Goal: Task Accomplishment & Management: Complete application form

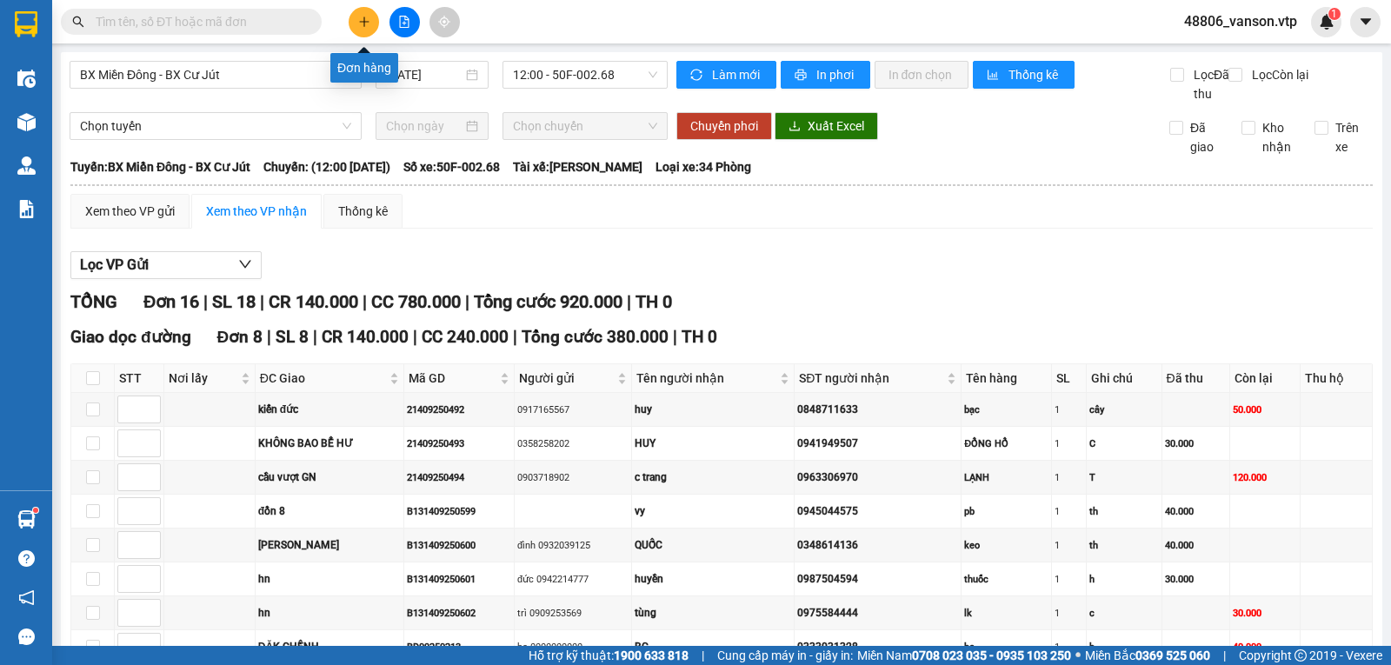
click at [364, 28] on button at bounding box center [364, 22] width 30 height 30
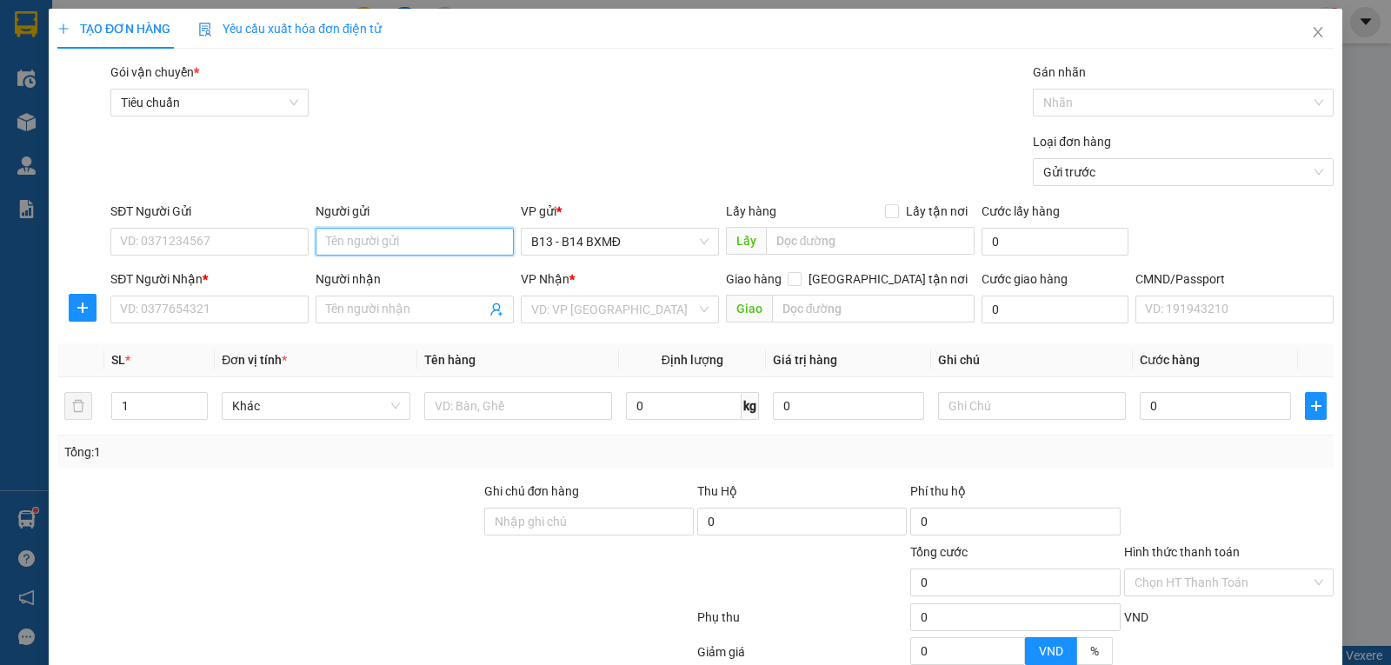
click at [377, 244] on input "Người gửi" at bounding box center [415, 242] width 198 height 28
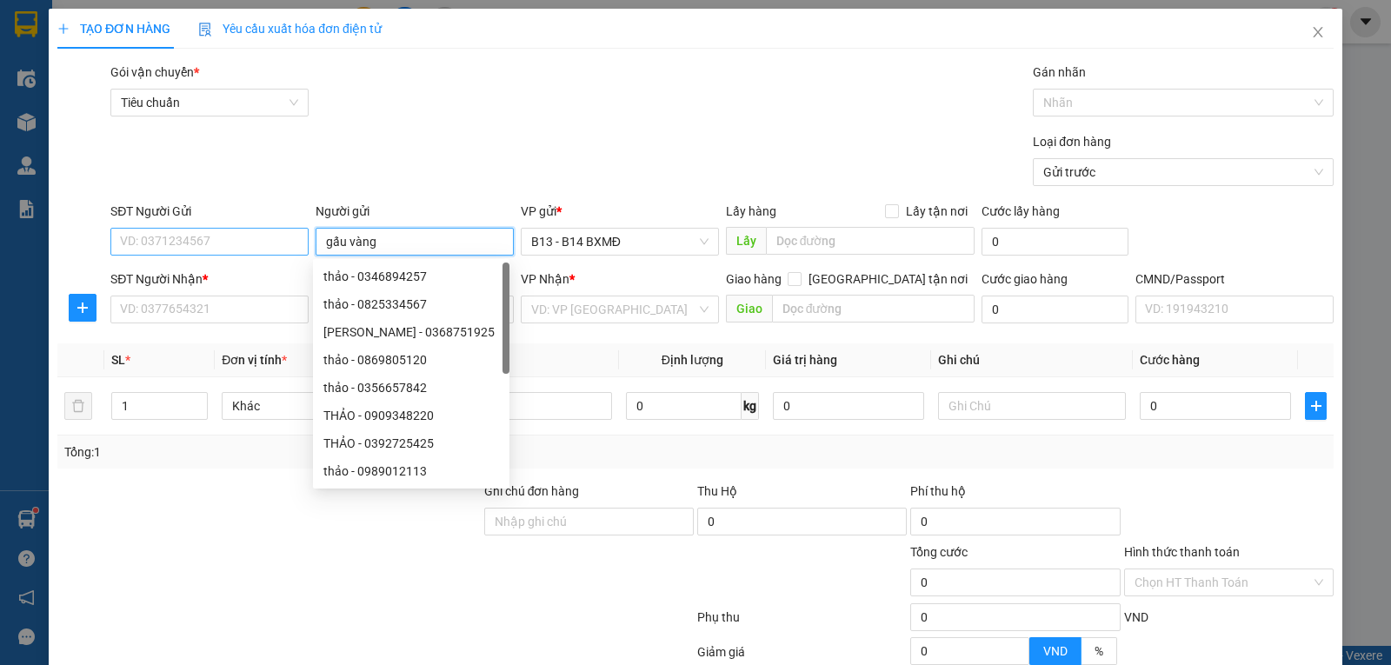
type input "gấu vàng"
click at [260, 236] on input "SĐT Người Gửi" at bounding box center [209, 242] width 198 height 28
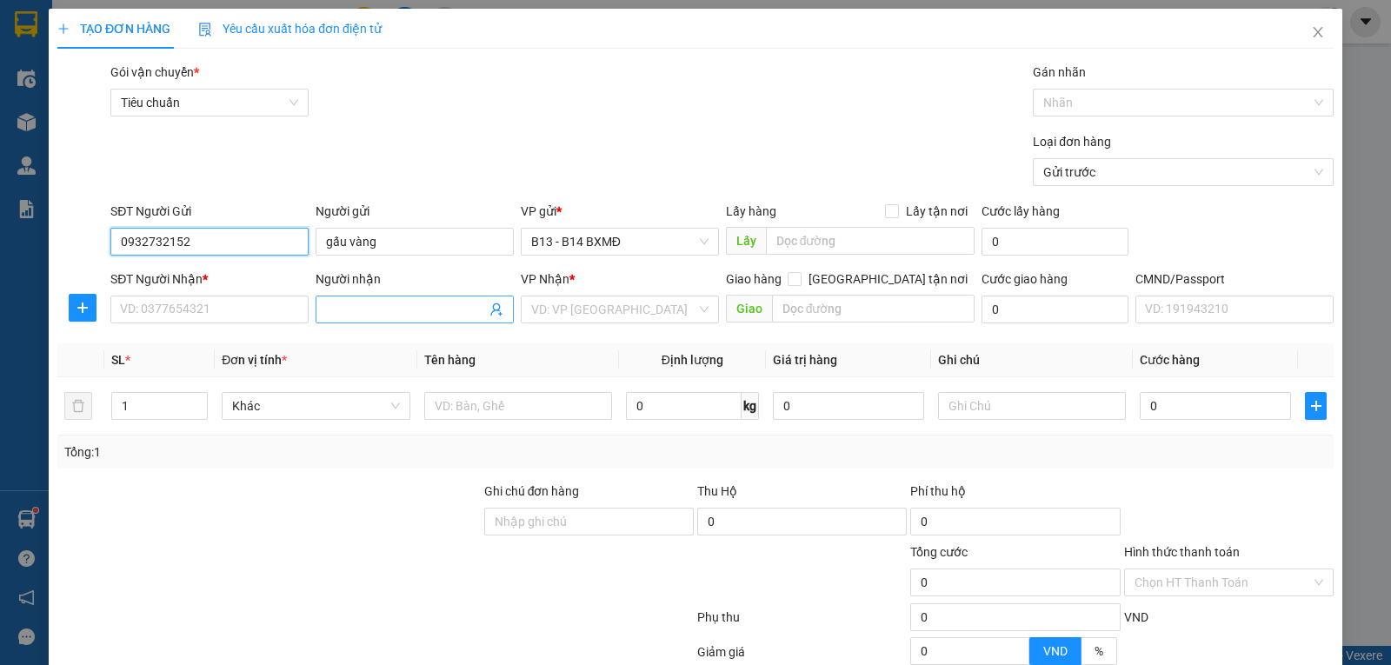
type input "0932732152"
click at [422, 316] on input "Người nhận" at bounding box center [406, 309] width 160 height 19
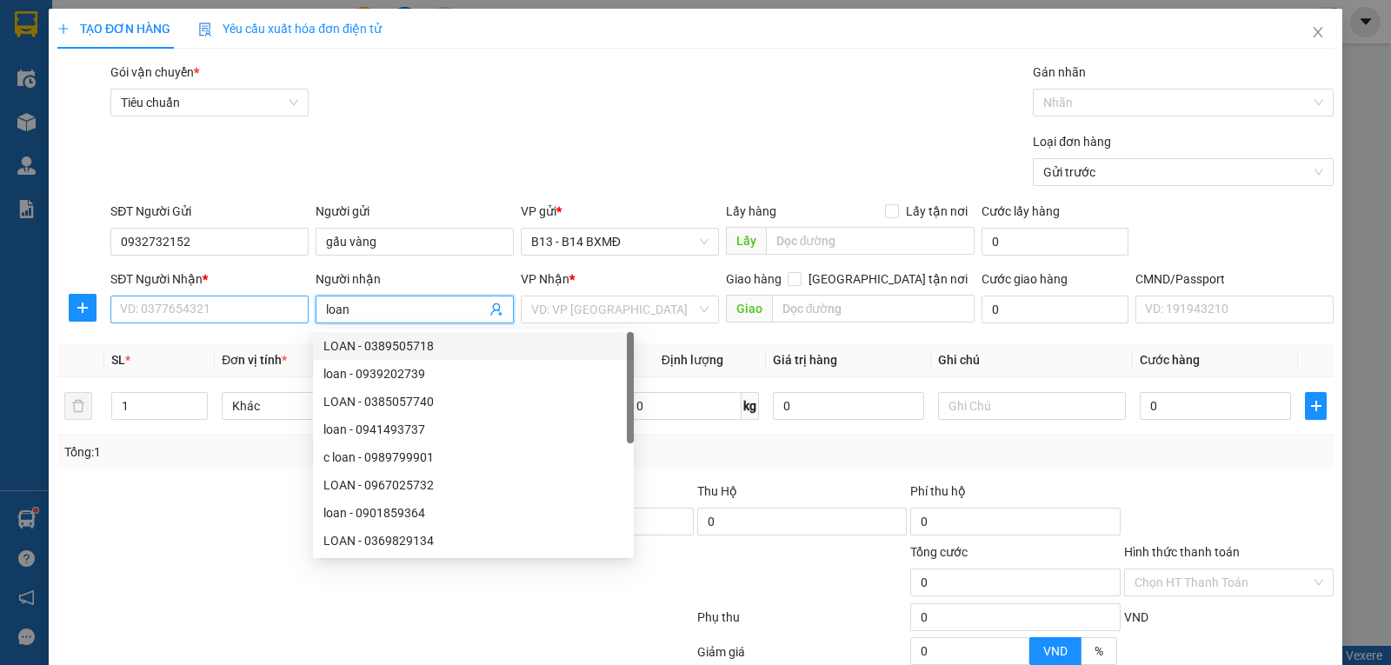
type input "loan"
click at [211, 313] on input "SĐT Người Nhận *" at bounding box center [209, 310] width 198 height 28
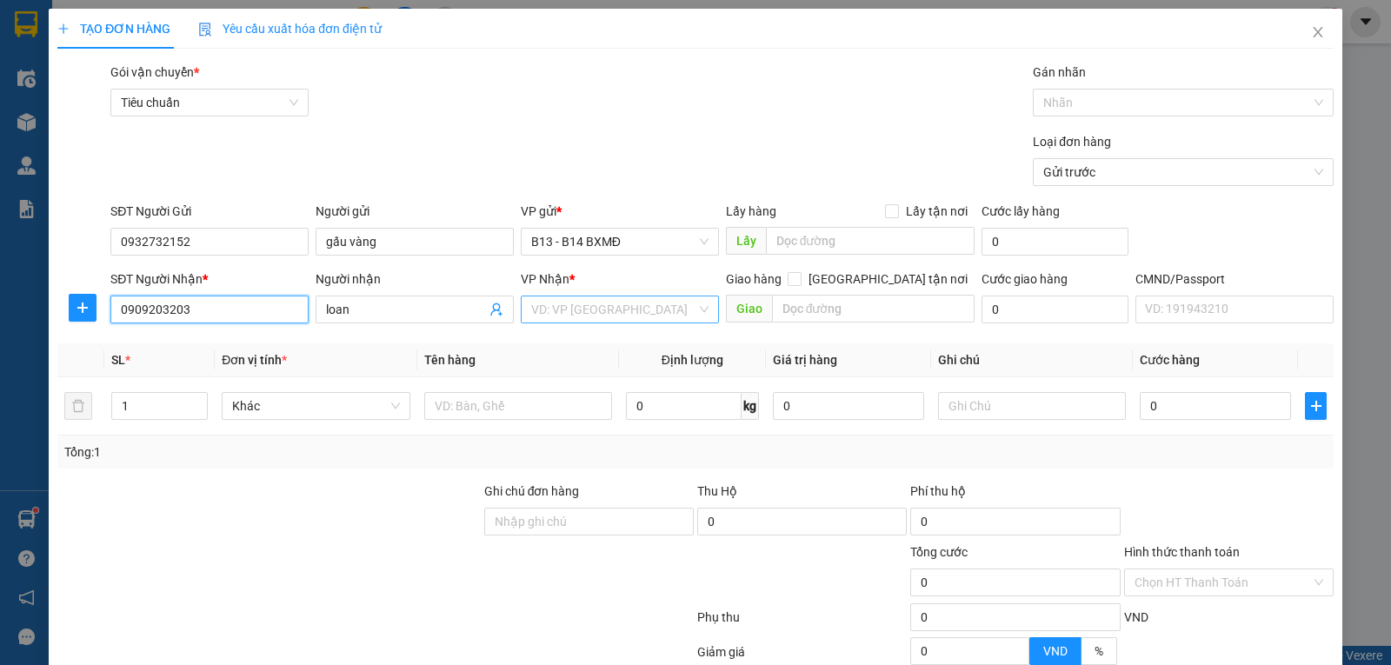
type input "0909203203"
click at [563, 308] on input "search" at bounding box center [613, 310] width 165 height 26
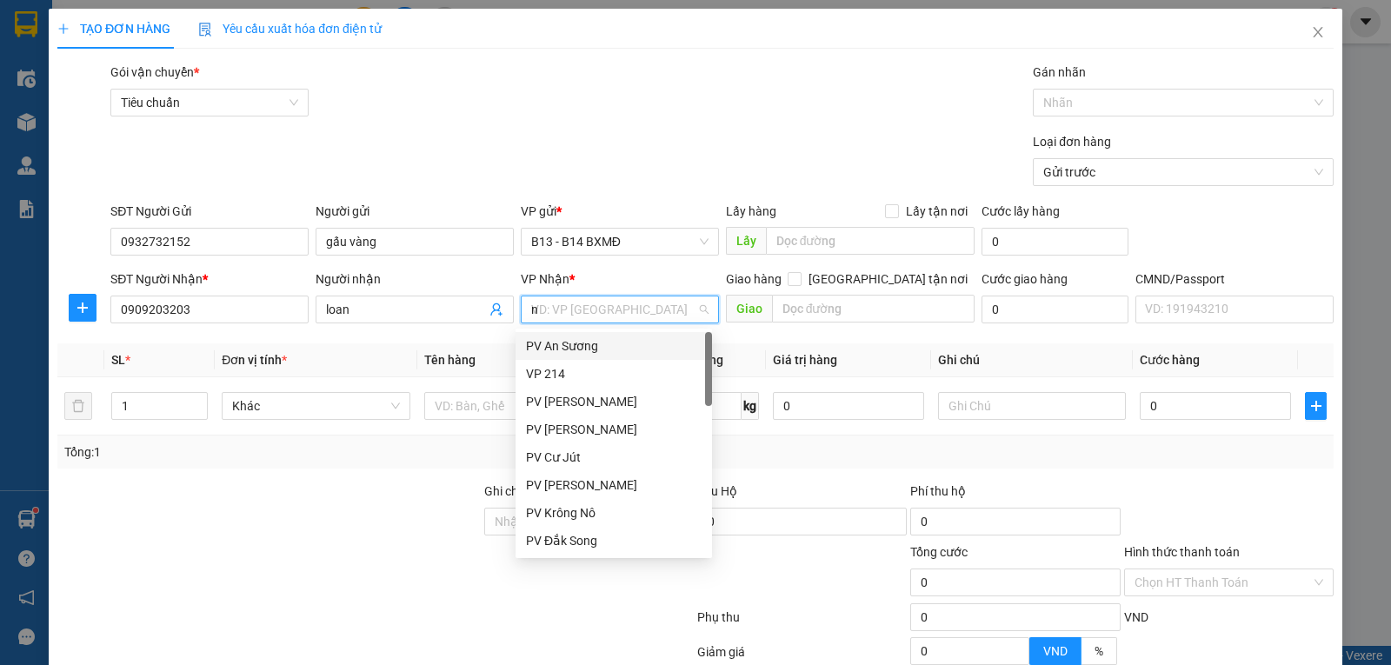
type input "nd"
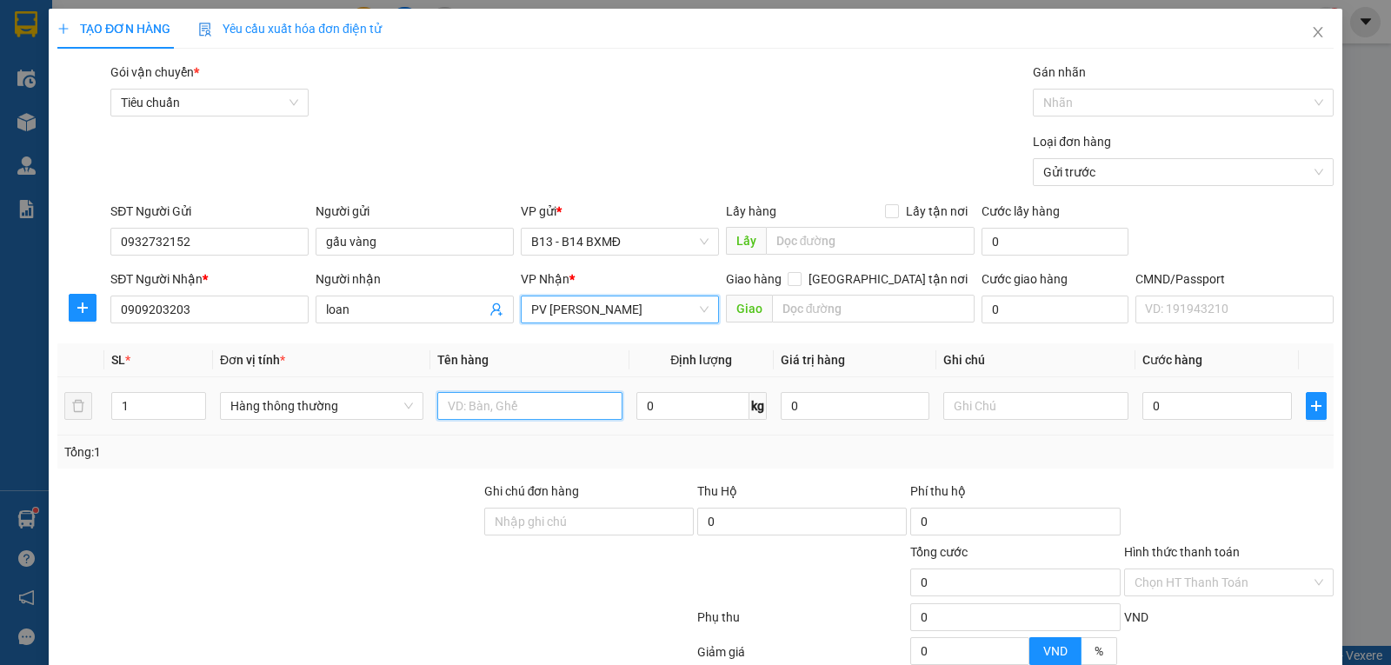
click at [526, 411] on input "text" at bounding box center [529, 406] width 185 height 28
type input "thuốc"
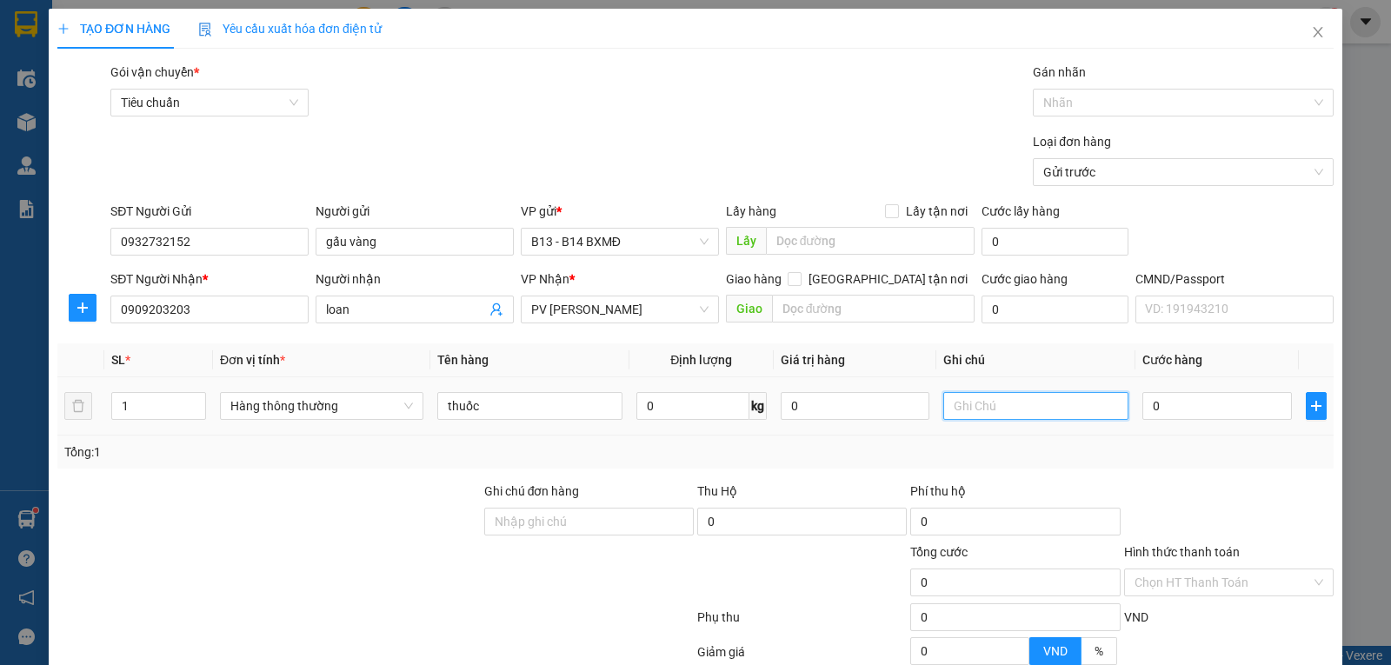
click at [982, 411] on input "text" at bounding box center [1036, 406] width 185 height 28
drag, startPoint x: 155, startPoint y: 404, endPoint x: 144, endPoint y: 404, distance: 10.5
click at [155, 406] on input "1" at bounding box center [158, 406] width 93 height 26
type input "3"
click at [1001, 419] on input "text" at bounding box center [1036, 406] width 185 height 28
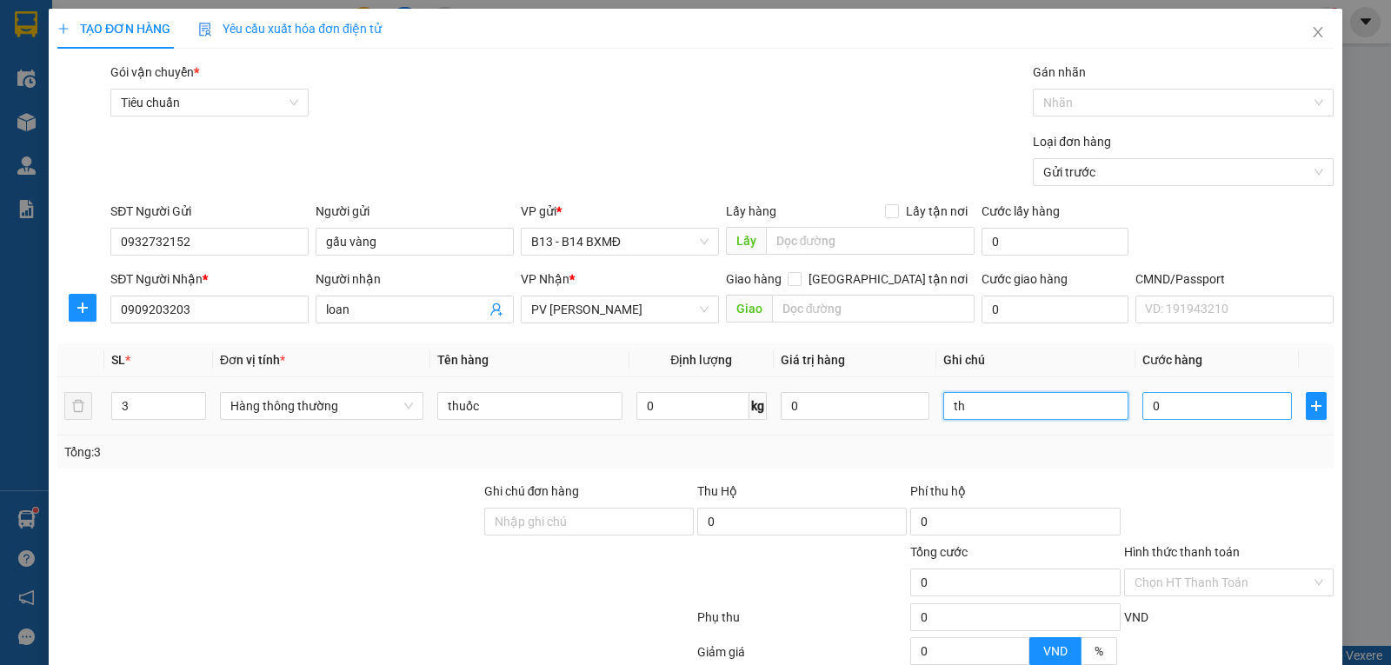
type input "th"
click at [1201, 406] on input "0" at bounding box center [1217, 406] width 149 height 28
type input "1"
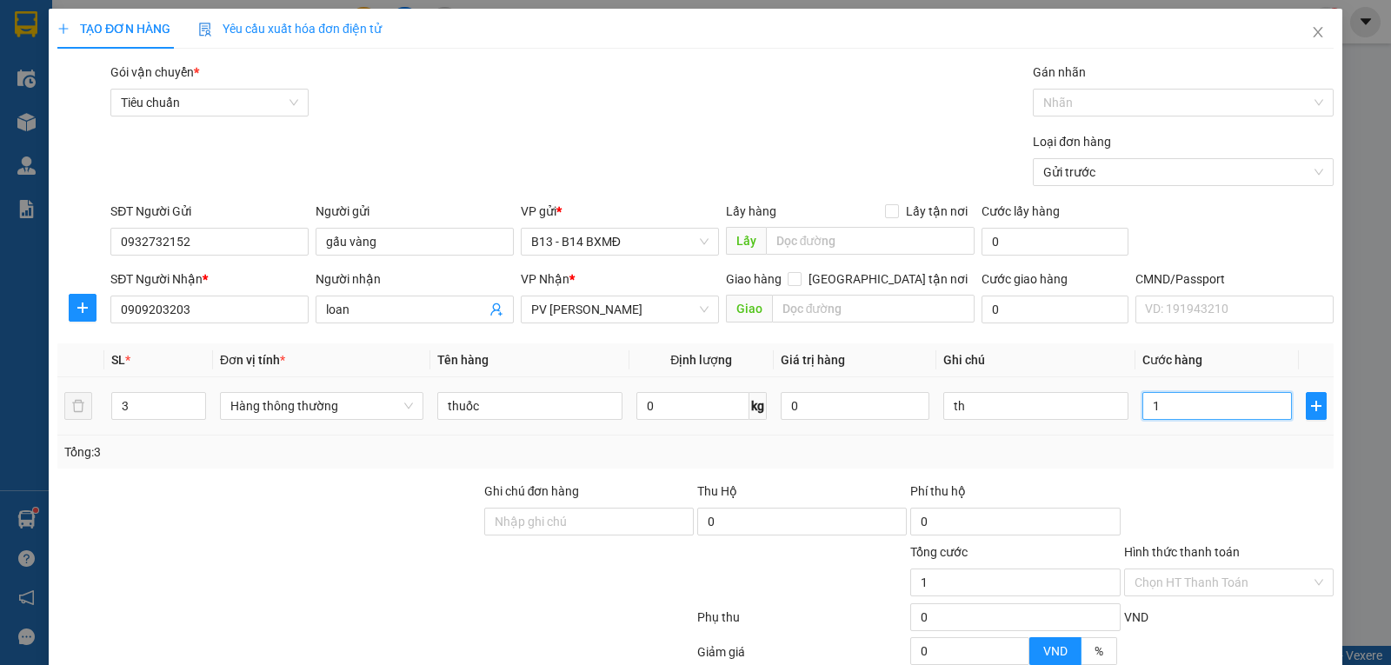
type input "12"
type input "120"
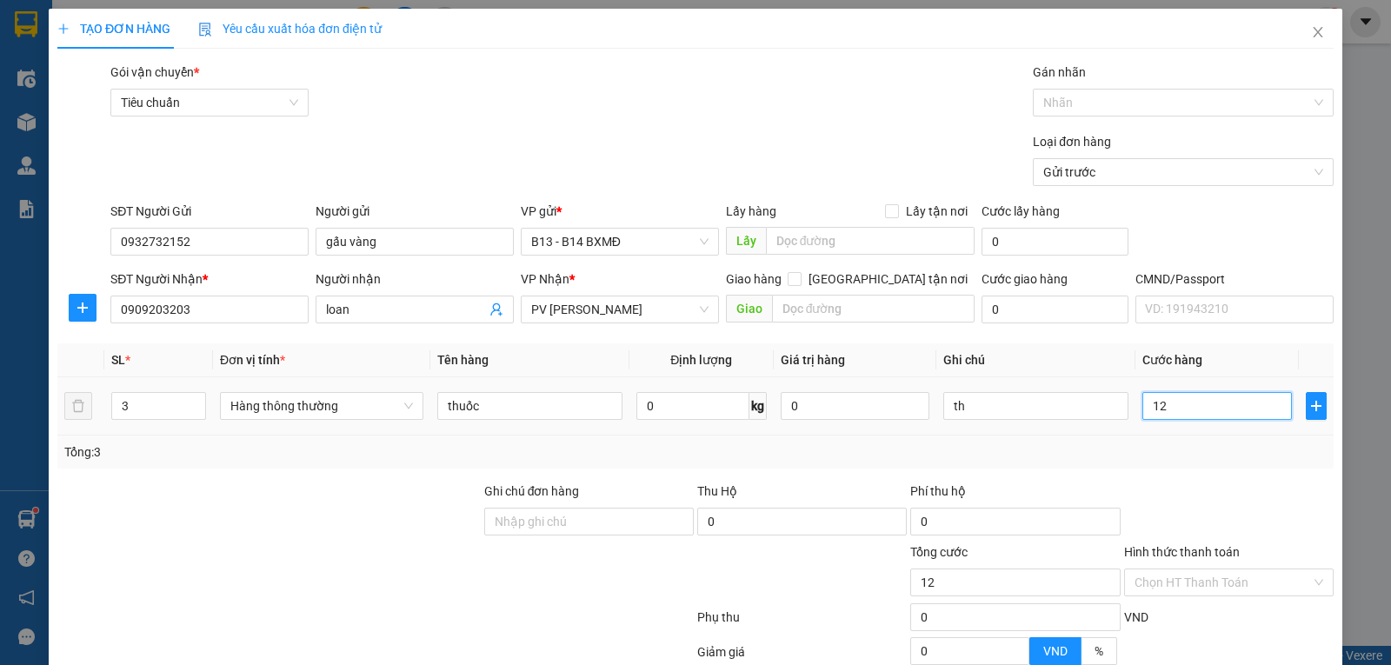
type input "120"
type input "1.200"
type input "12.000"
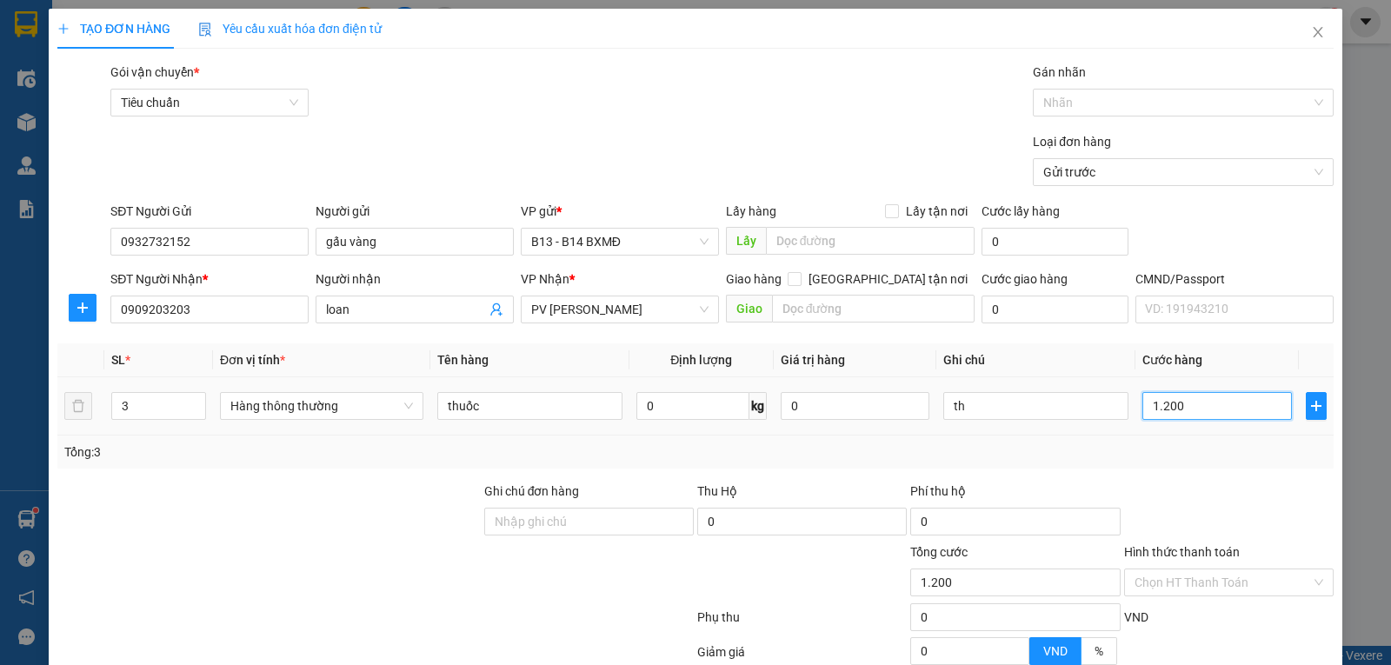
type input "12.000"
type input "120.000"
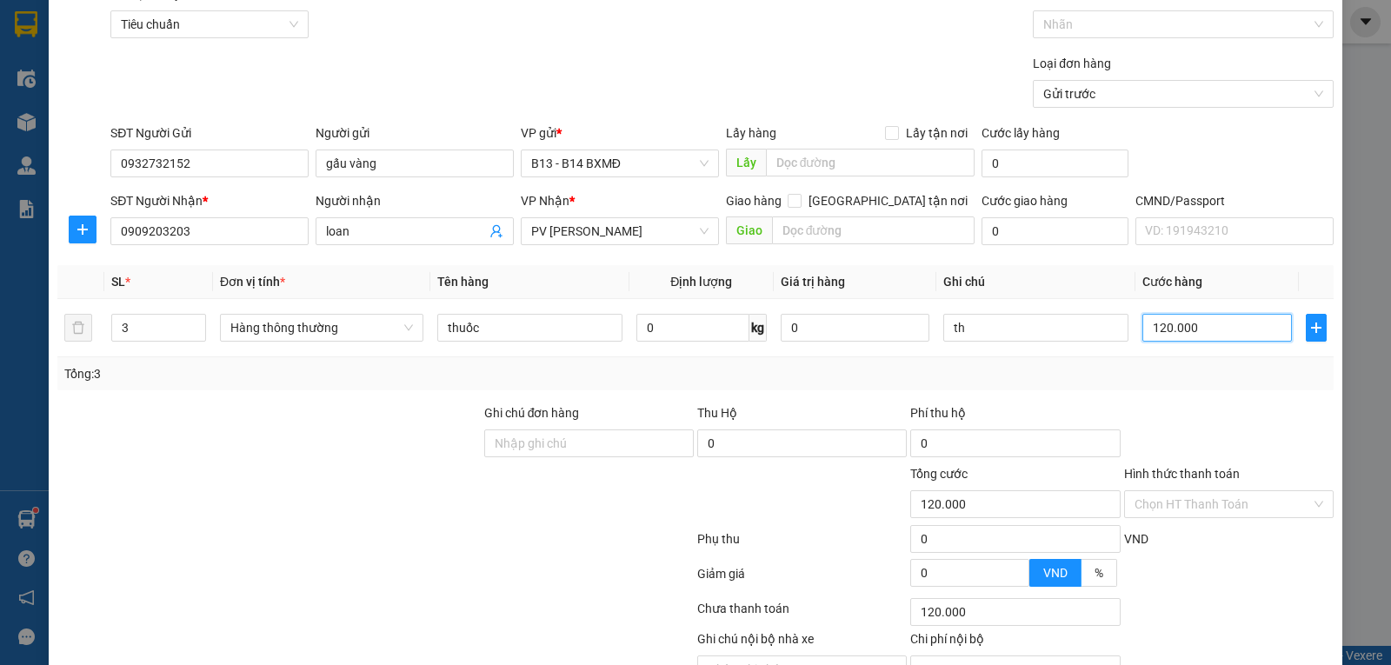
scroll to position [175, 0]
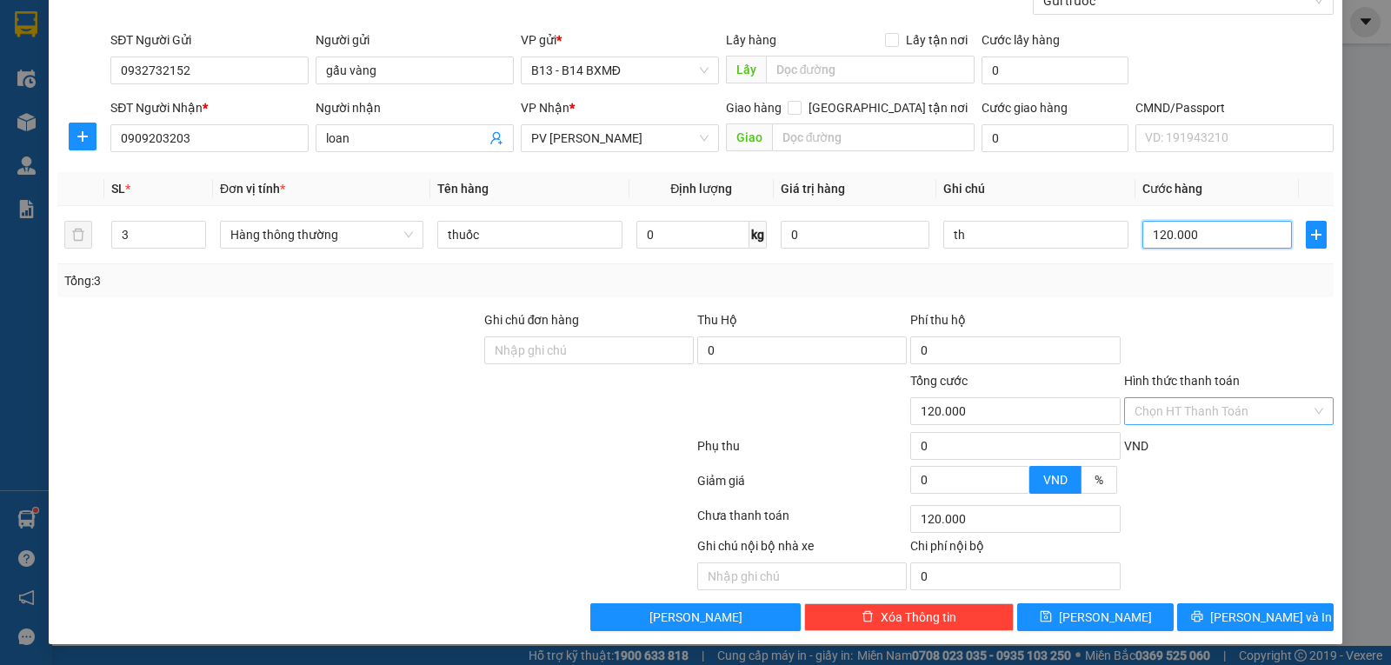
type input "120.000"
click at [1227, 409] on input "Hình thức thanh toán" at bounding box center [1223, 411] width 177 height 26
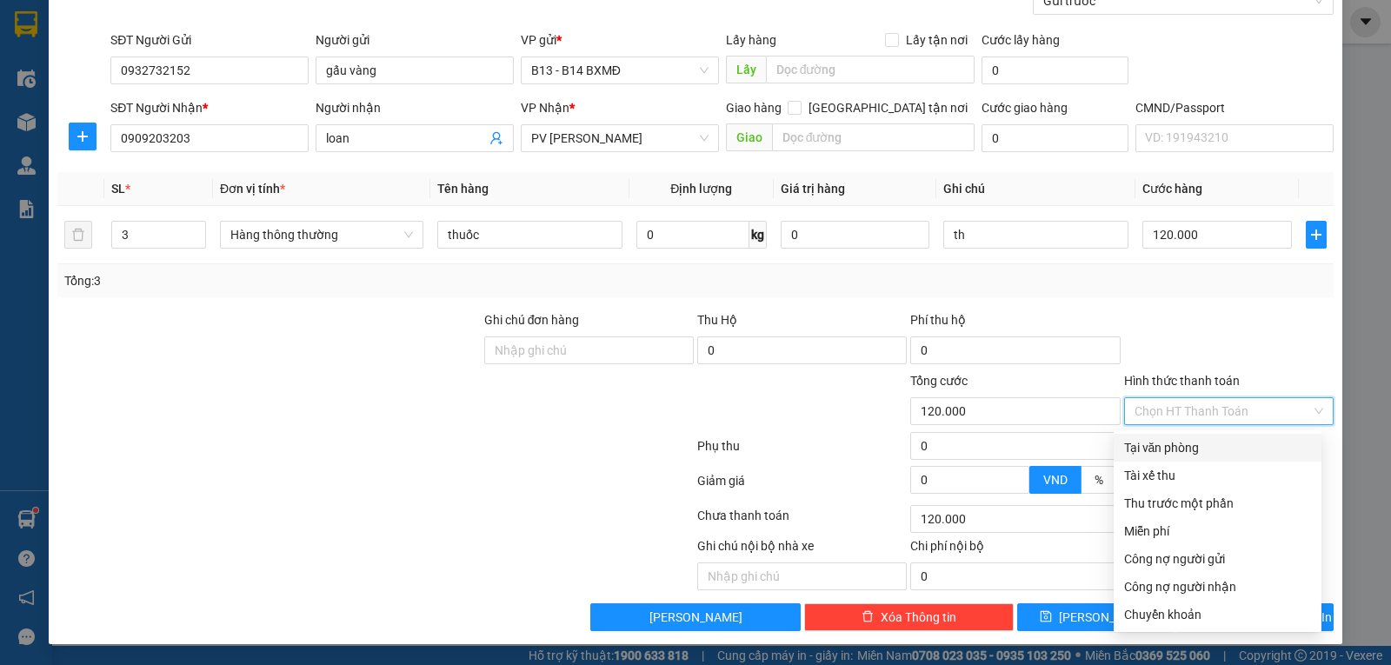
click at [1206, 447] on div "Tại văn phòng" at bounding box center [1217, 447] width 187 height 19
type input "0"
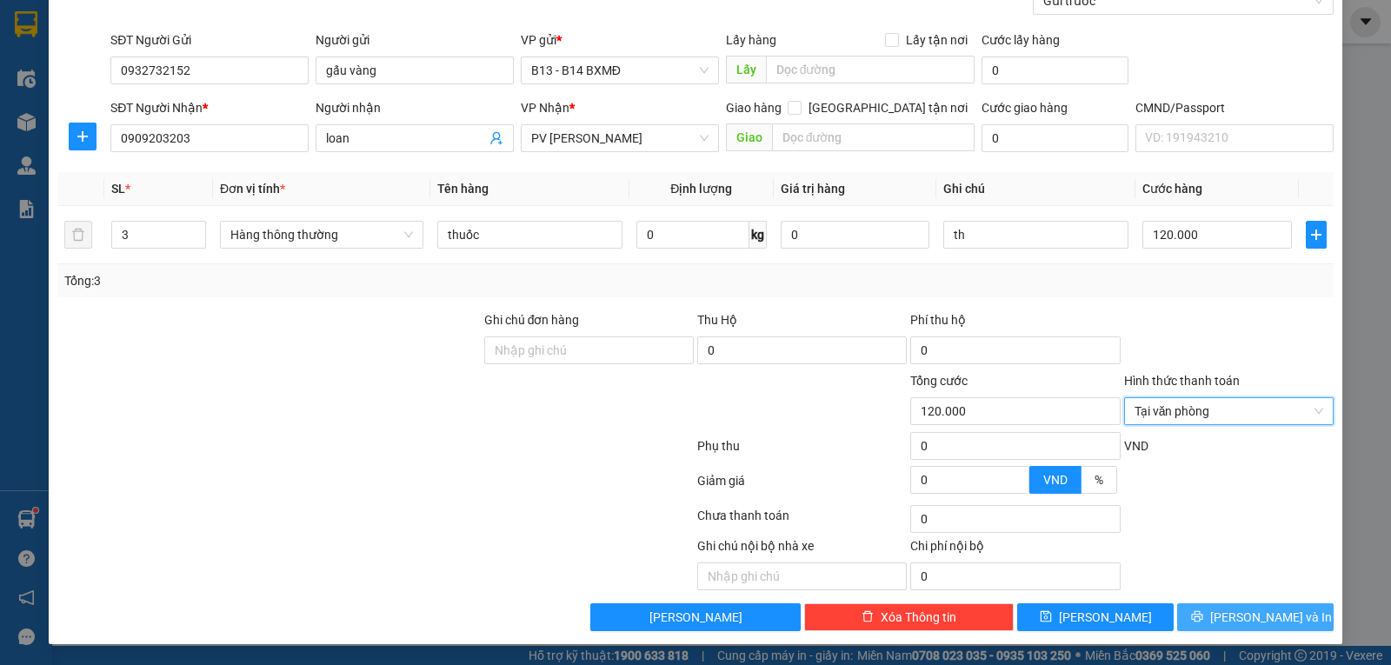
click at [1263, 611] on span "[PERSON_NAME] và In" at bounding box center [1272, 617] width 122 height 19
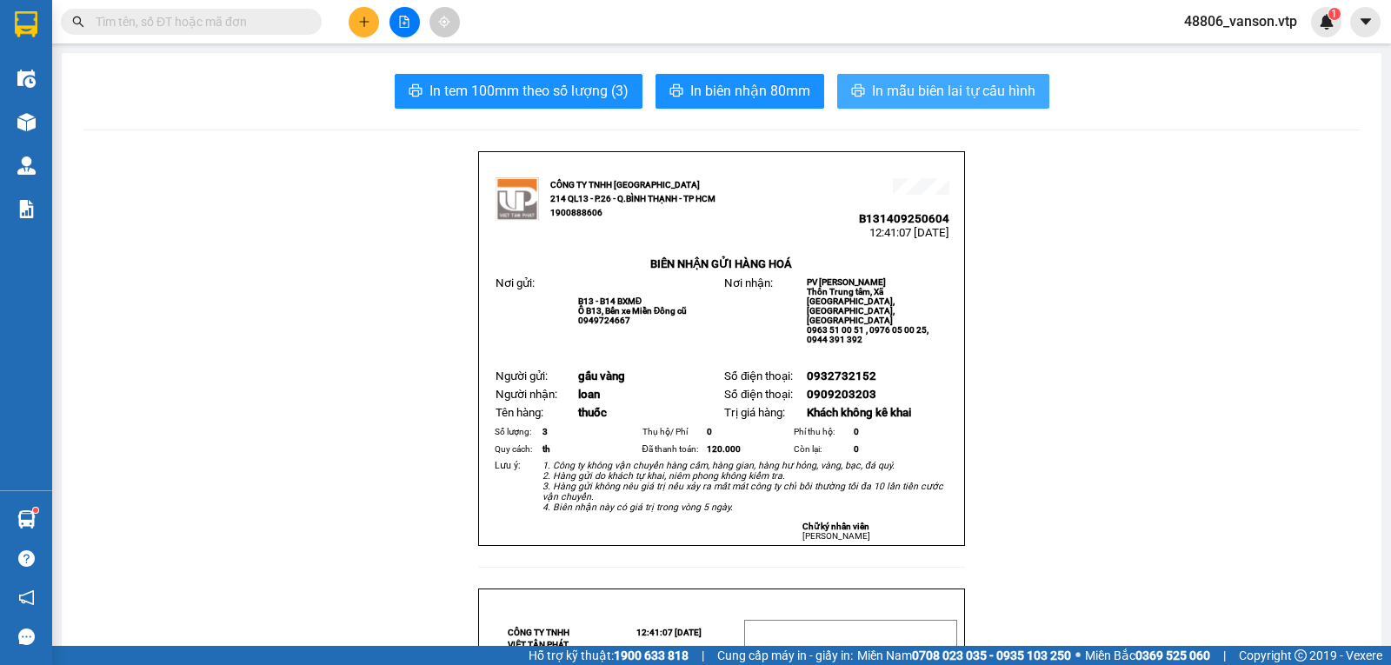
click at [963, 94] on span "In mẫu biên lai tự cấu hình" at bounding box center [953, 91] width 163 height 22
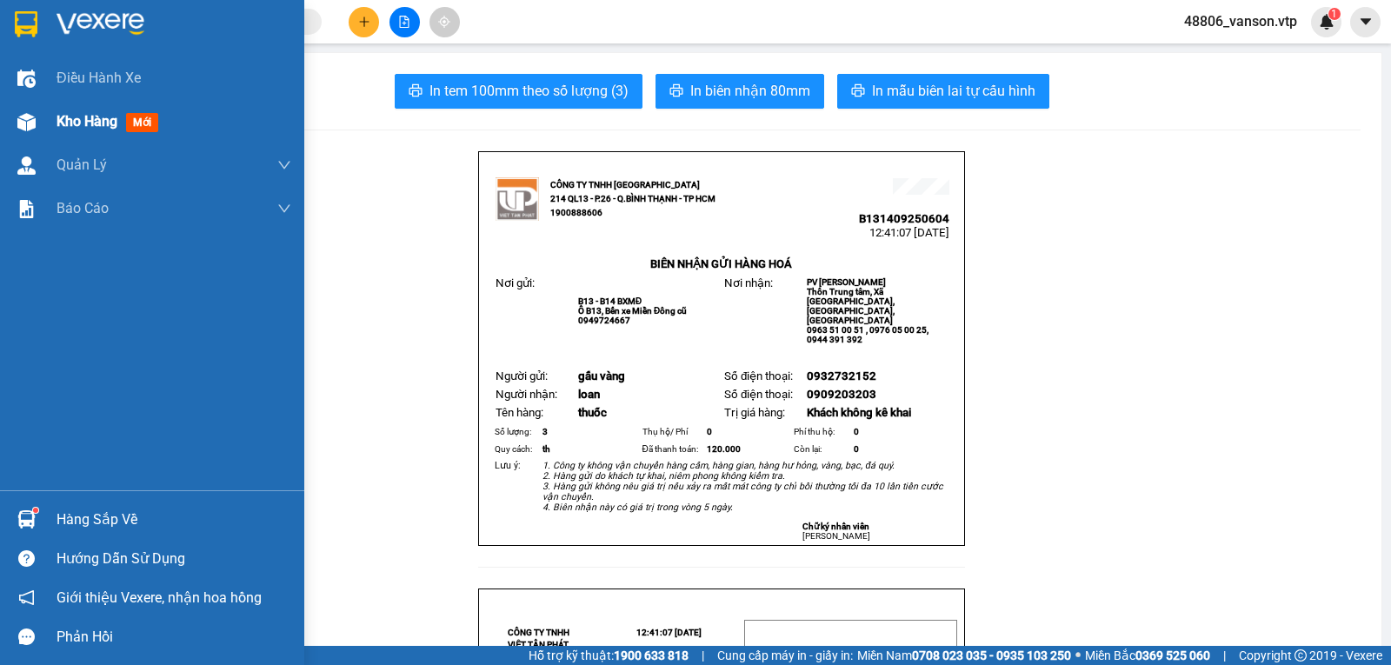
click at [34, 118] on img at bounding box center [26, 122] width 18 height 18
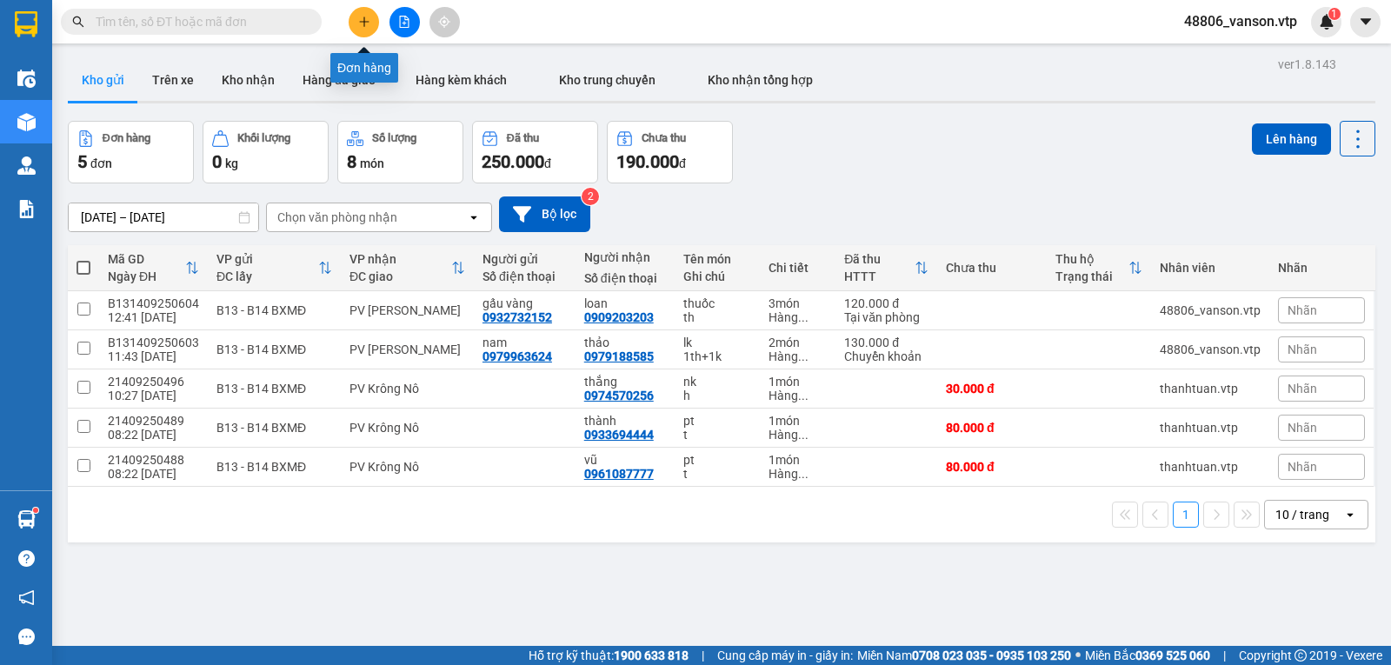
click at [363, 15] on button at bounding box center [364, 22] width 30 height 30
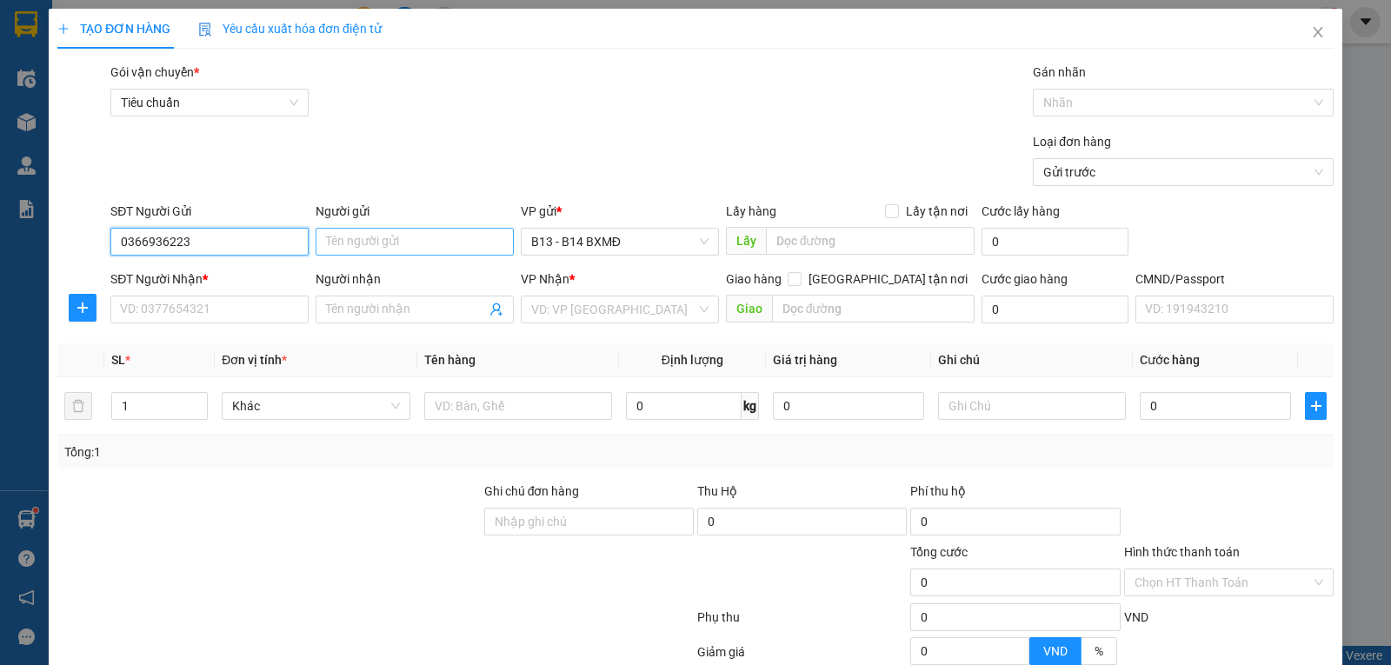
type input "0366936223"
click at [360, 242] on input "Người gửi" at bounding box center [415, 242] width 198 height 28
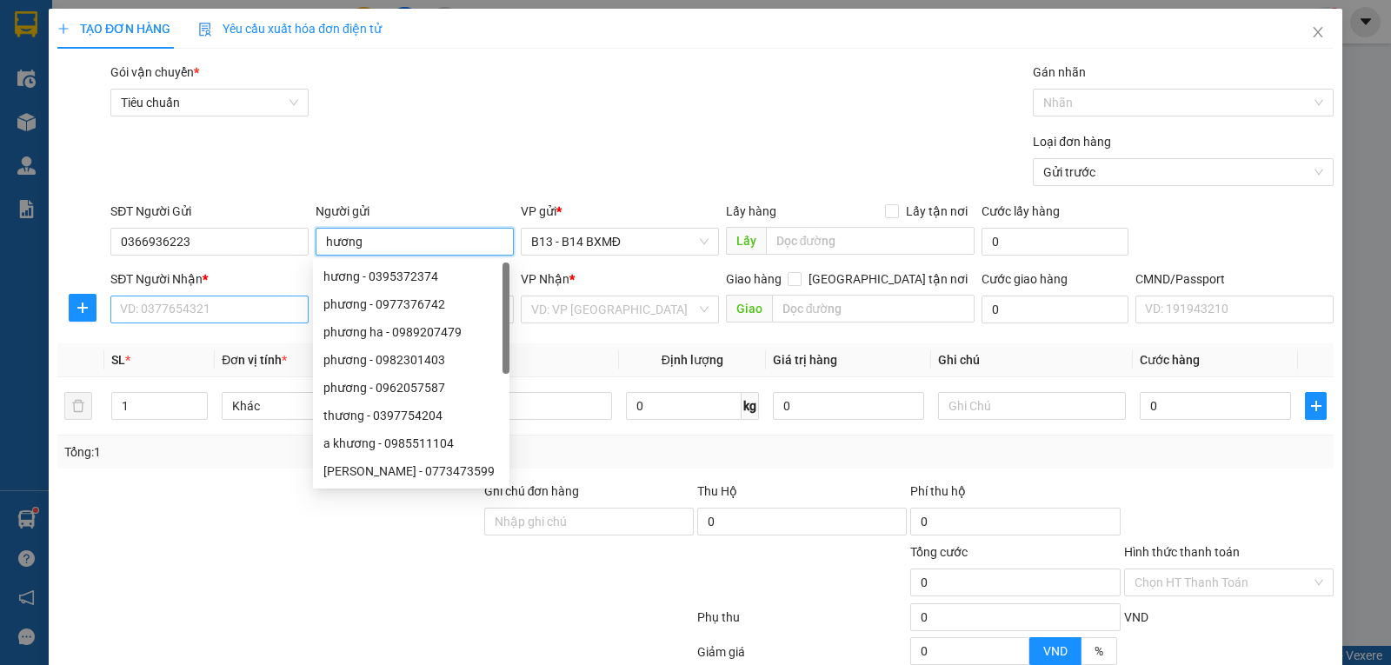
type input "hương"
click at [247, 309] on input "SĐT Người Nhận *" at bounding box center [209, 310] width 198 height 28
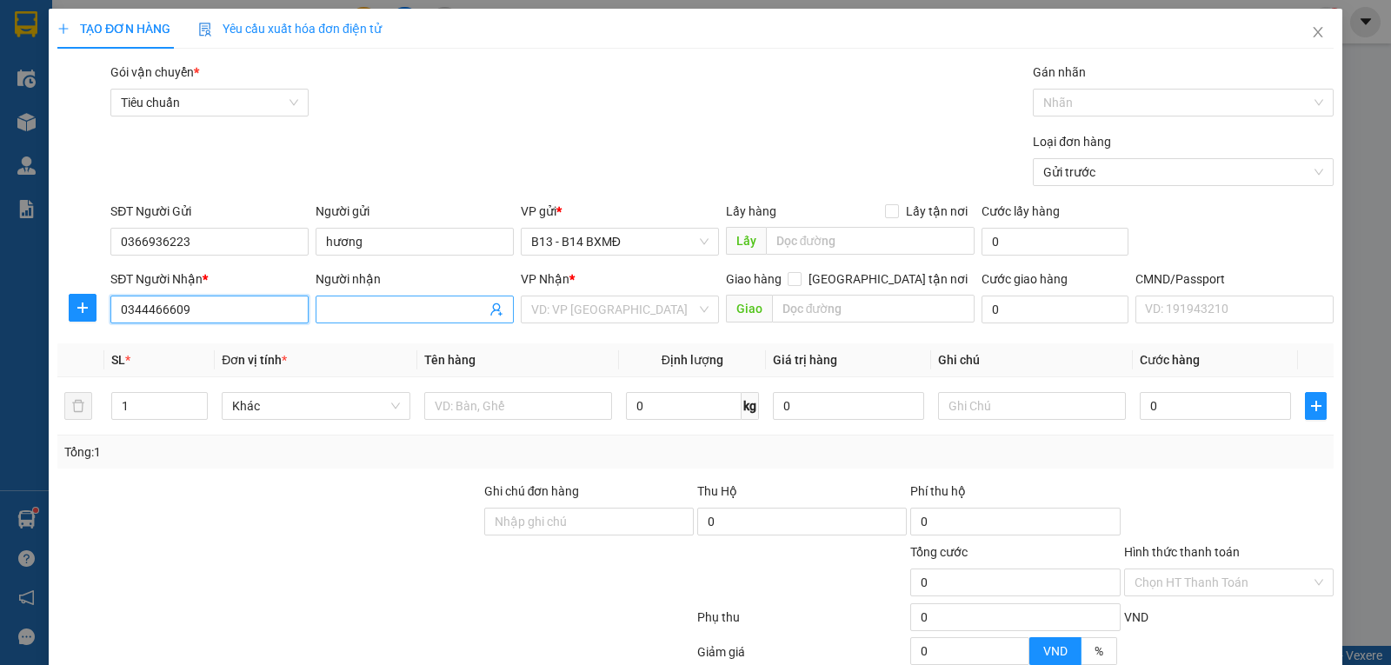
type input "0344466609"
click at [381, 314] on input "Người nhận" at bounding box center [406, 309] width 160 height 19
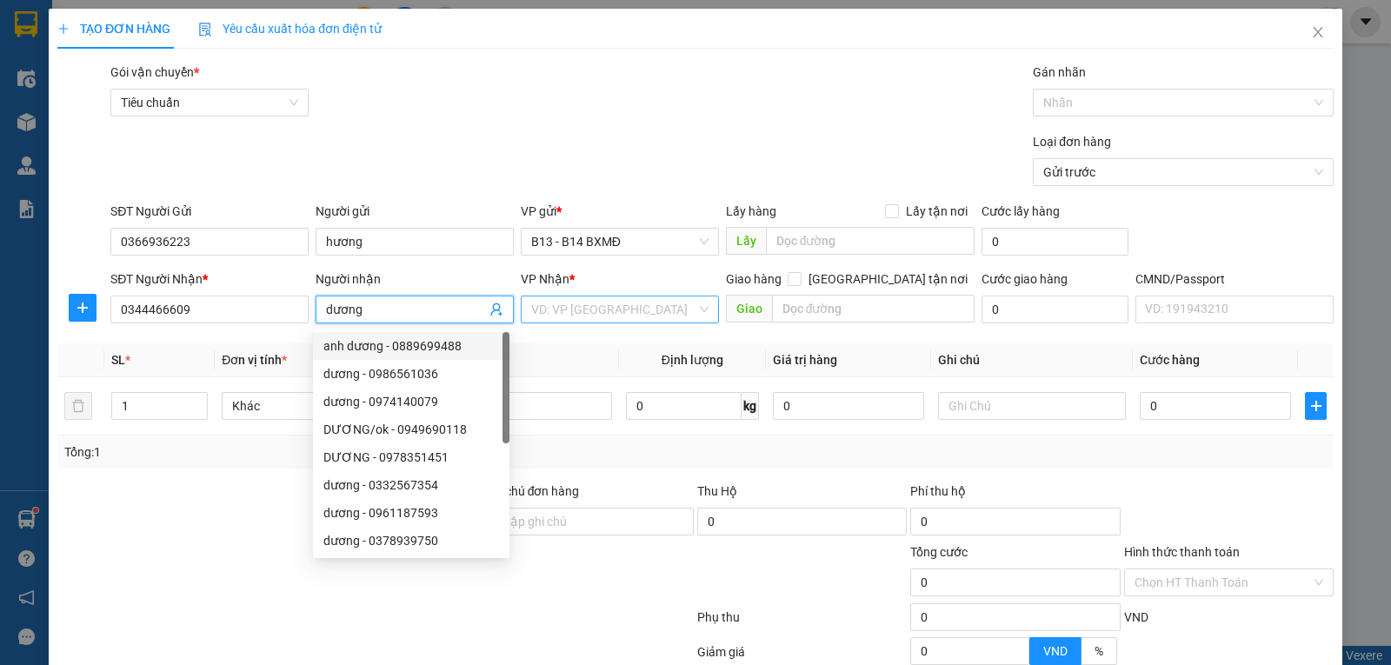
type input "dương"
click at [597, 313] on input "search" at bounding box center [613, 310] width 165 height 26
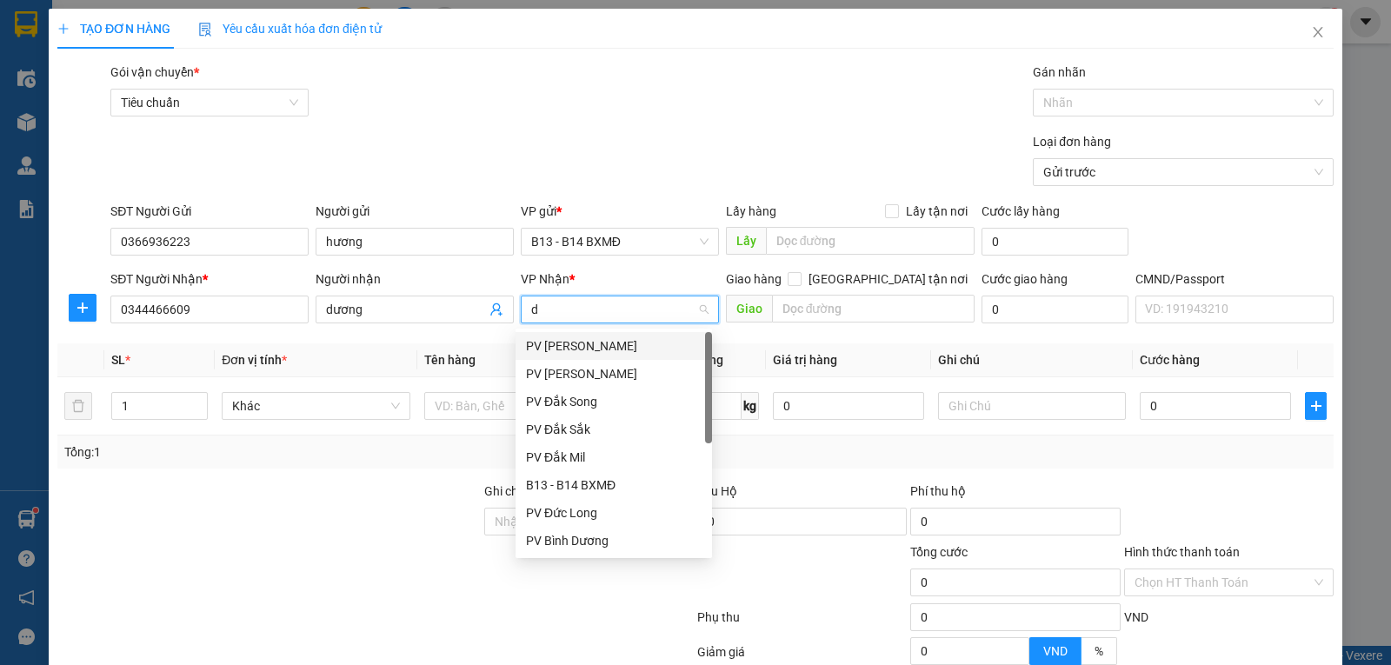
type input "dx"
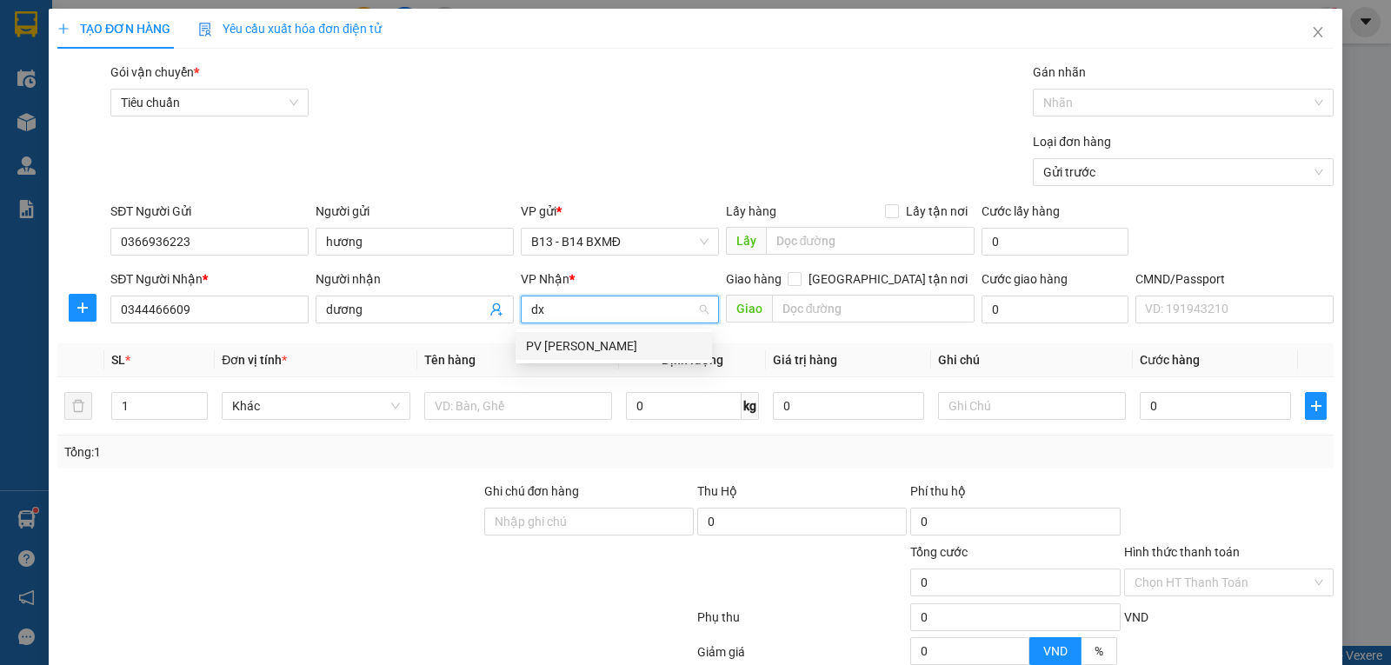
drag, startPoint x: 589, startPoint y: 346, endPoint x: 779, endPoint y: 329, distance: 191.2
click at [590, 347] on div "PV [PERSON_NAME]" at bounding box center [614, 346] width 176 height 19
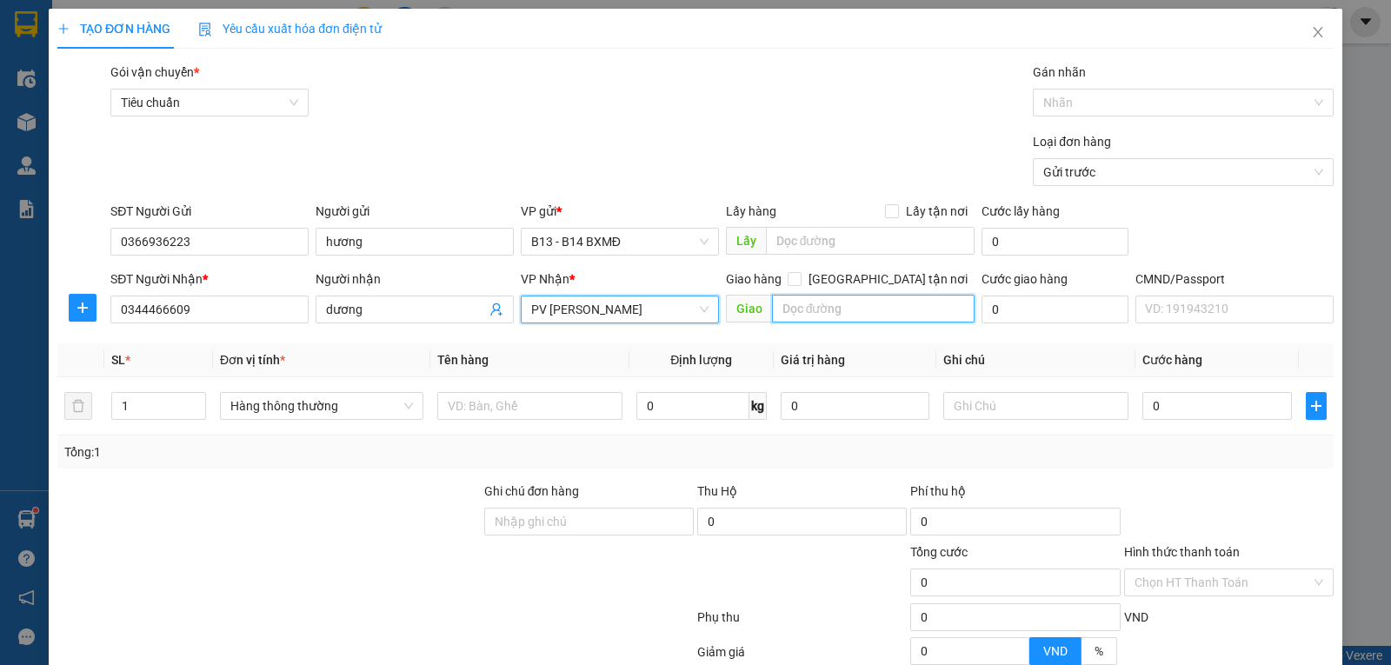
click at [800, 318] on input "text" at bounding box center [873, 309] width 203 height 28
type input "d"
type input "đăk nang"
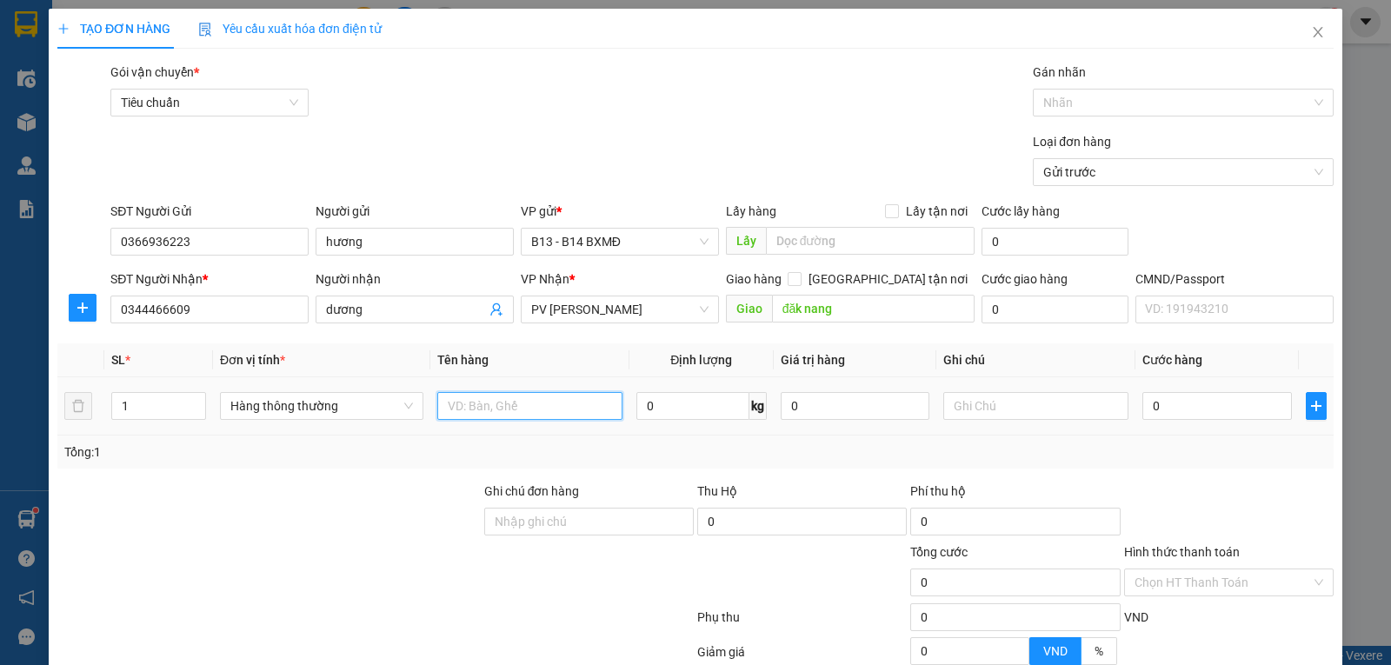
click at [537, 413] on input "text" at bounding box center [529, 406] width 185 height 28
type input "tủ điện"
click at [1011, 414] on input "text" at bounding box center [1036, 406] width 185 height 28
type input "th"
click at [1164, 406] on input "0" at bounding box center [1217, 406] width 149 height 28
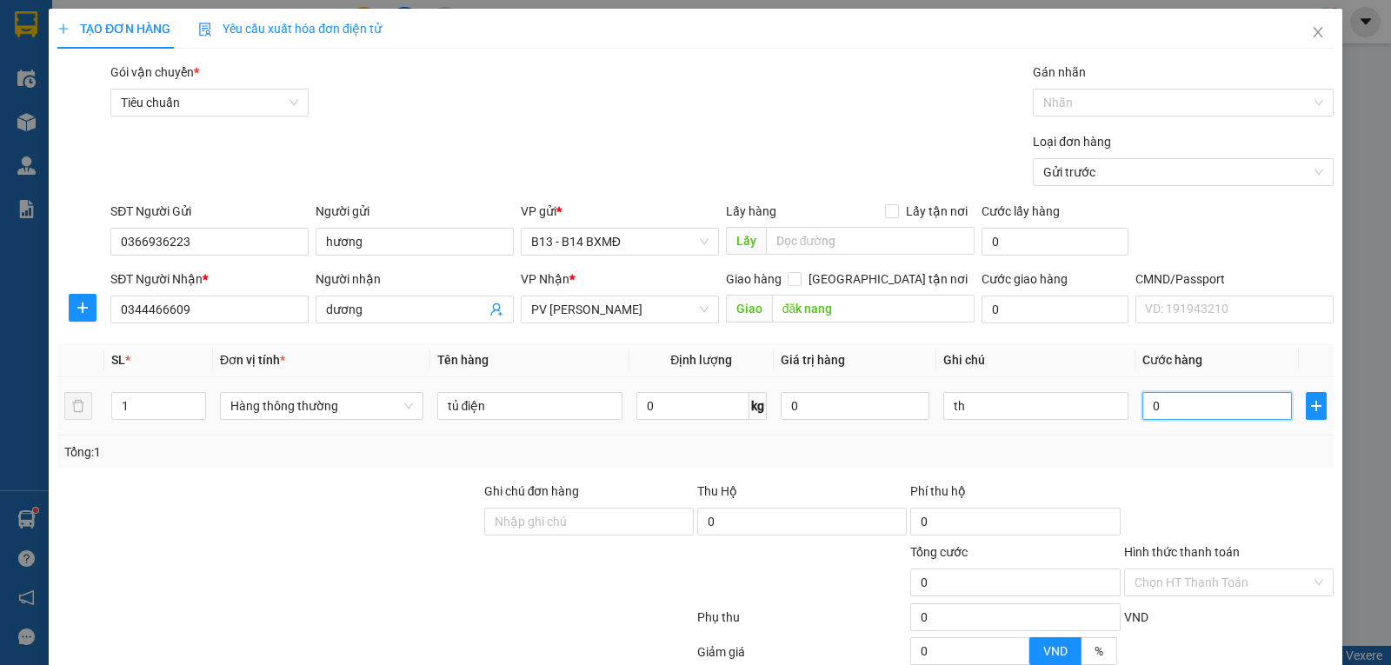
type input "5"
type input "50"
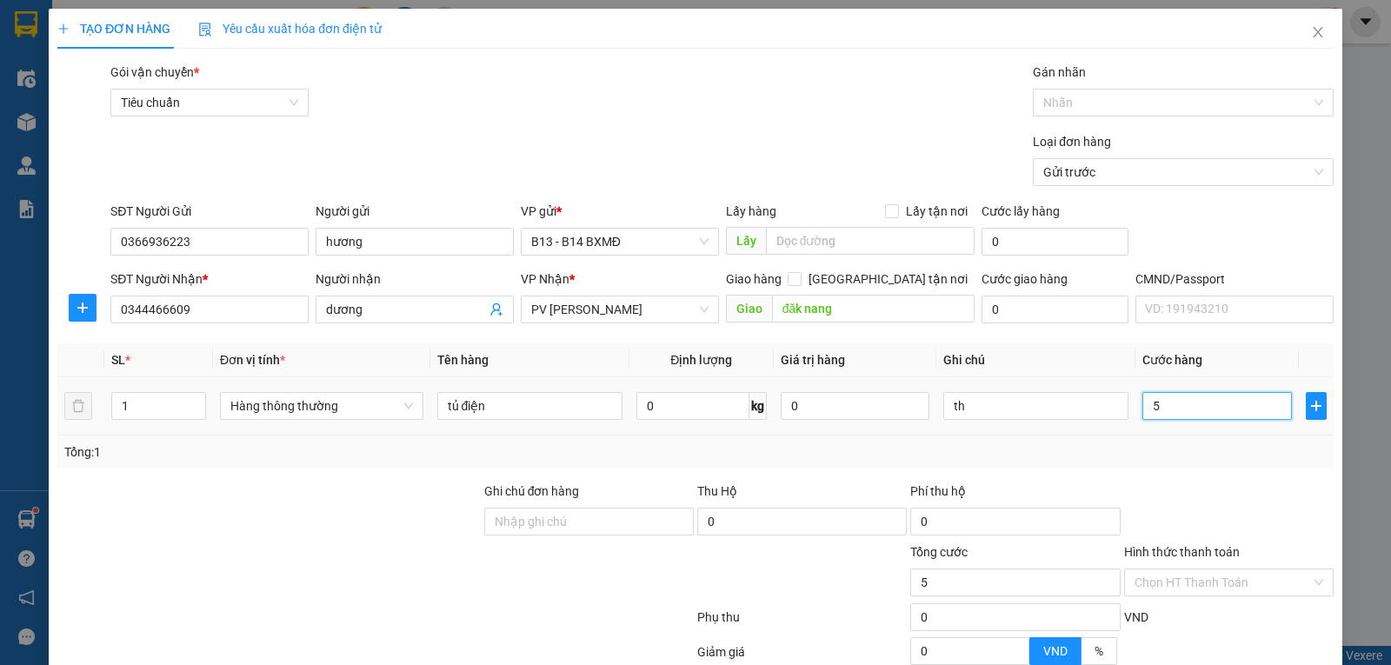
type input "50"
type input "500"
type input "5.000"
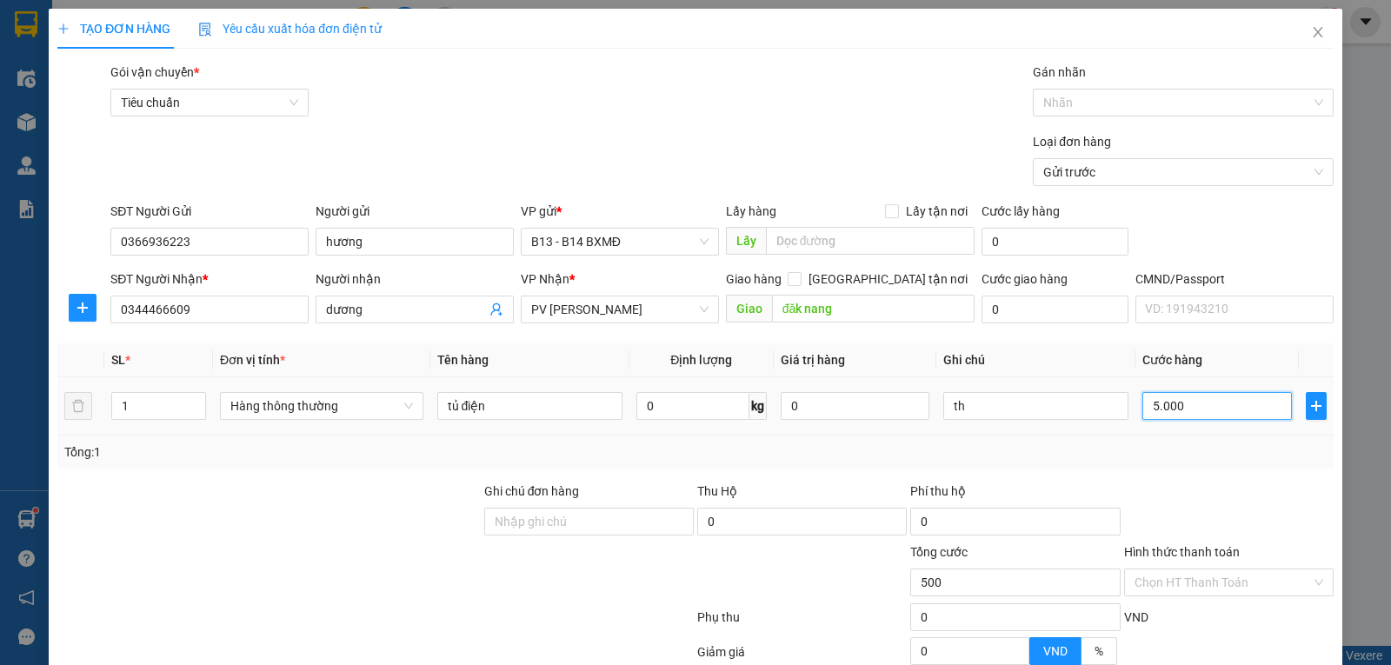
type input "5.000"
type input "50.000"
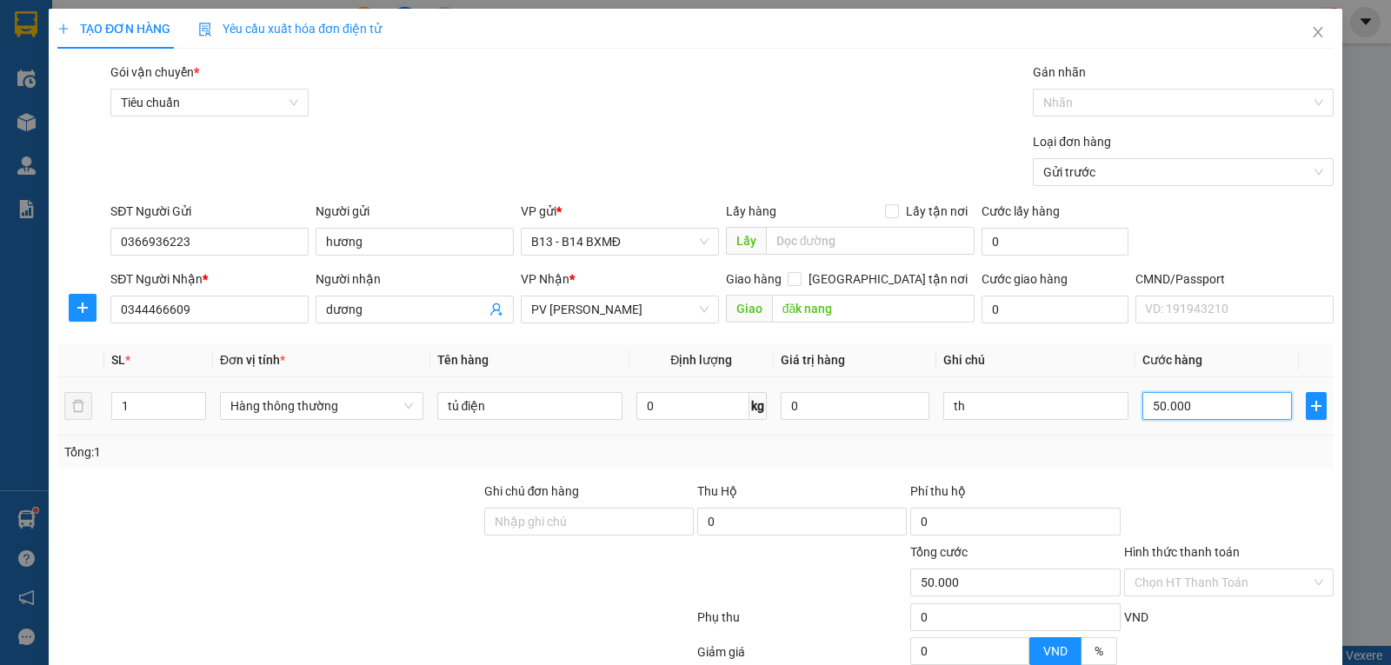
scroll to position [175, 0]
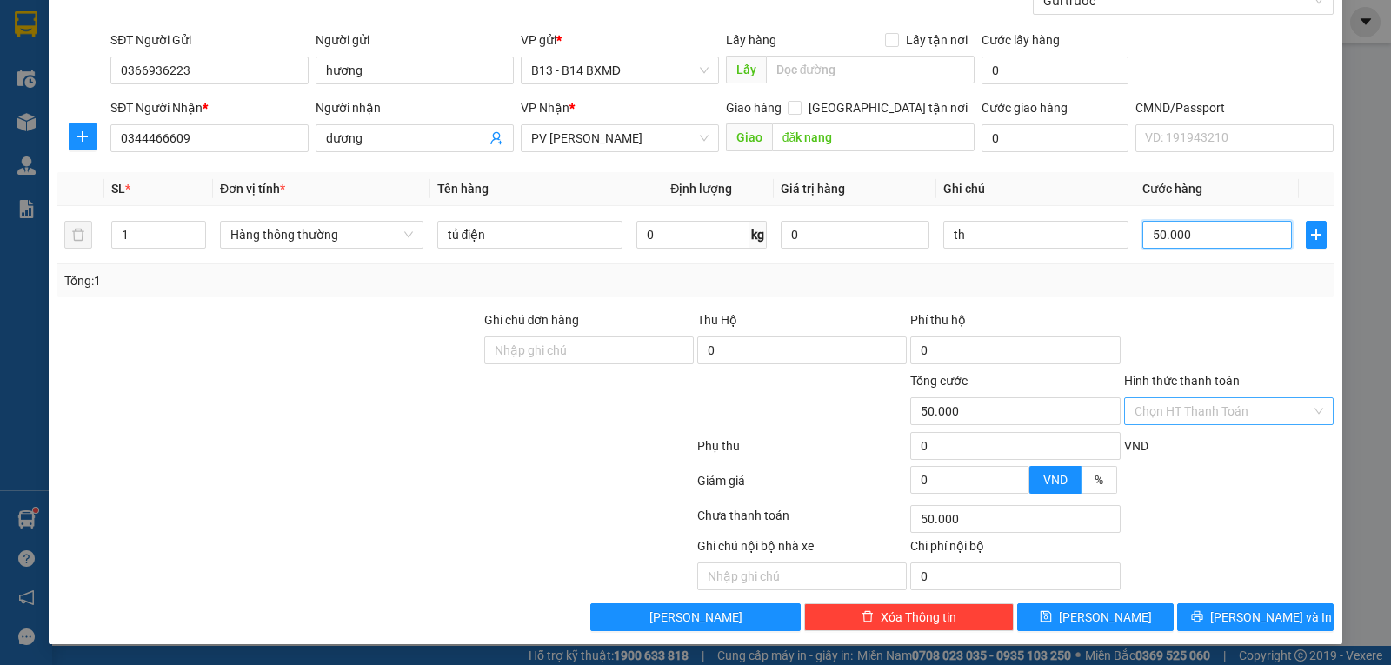
type input "50.000"
click at [1214, 414] on input "Hình thức thanh toán" at bounding box center [1223, 411] width 177 height 26
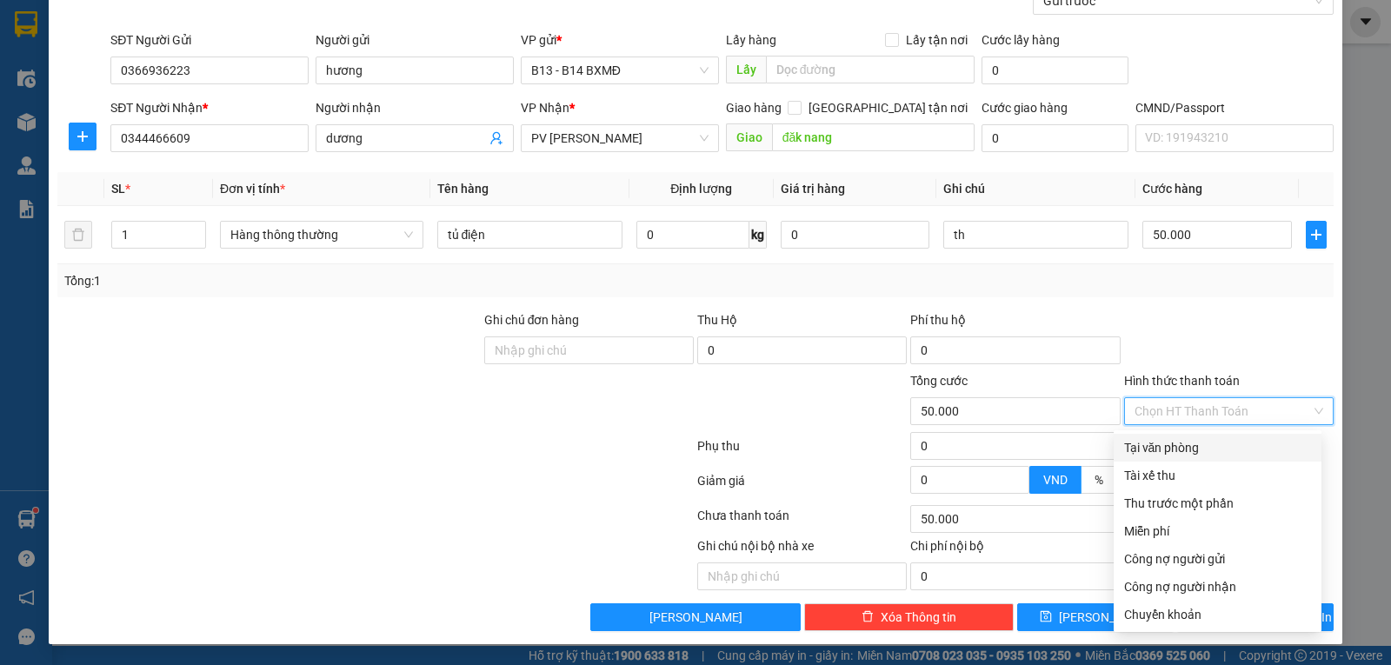
click at [1196, 443] on div "Tại văn phòng" at bounding box center [1217, 447] width 187 height 19
type input "0"
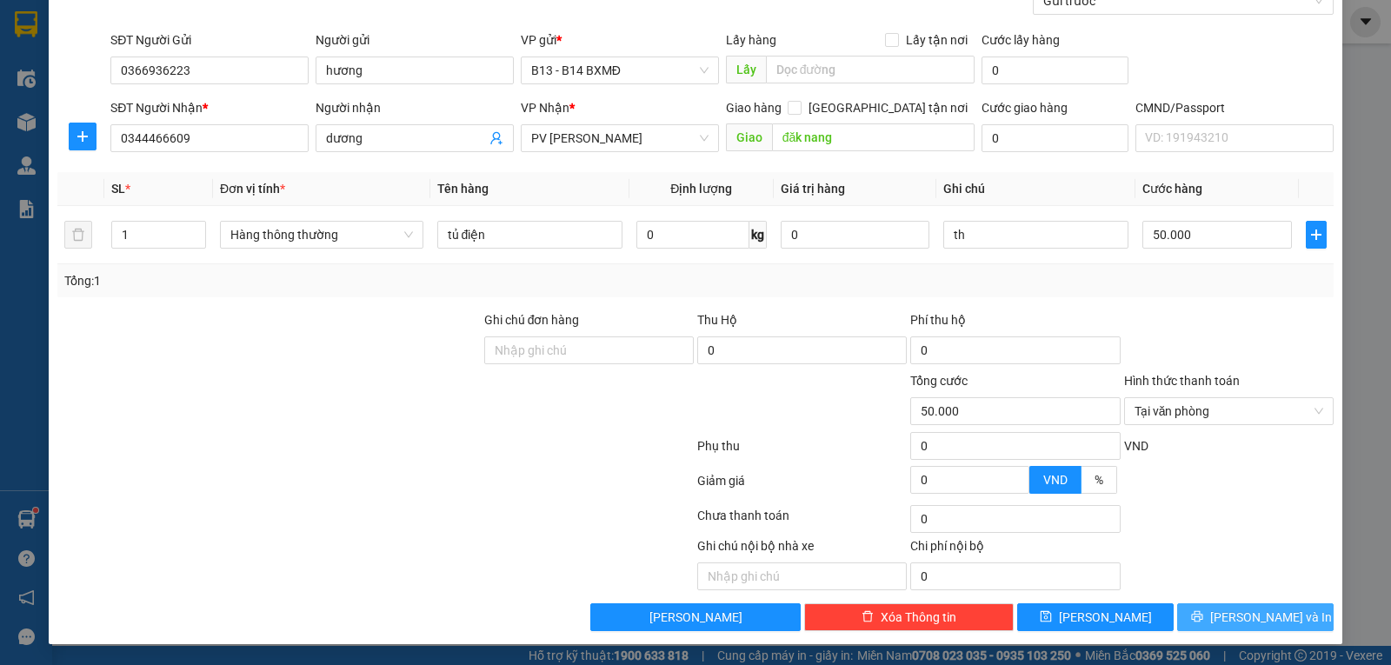
click at [1234, 609] on span "[PERSON_NAME] và In" at bounding box center [1272, 617] width 122 height 19
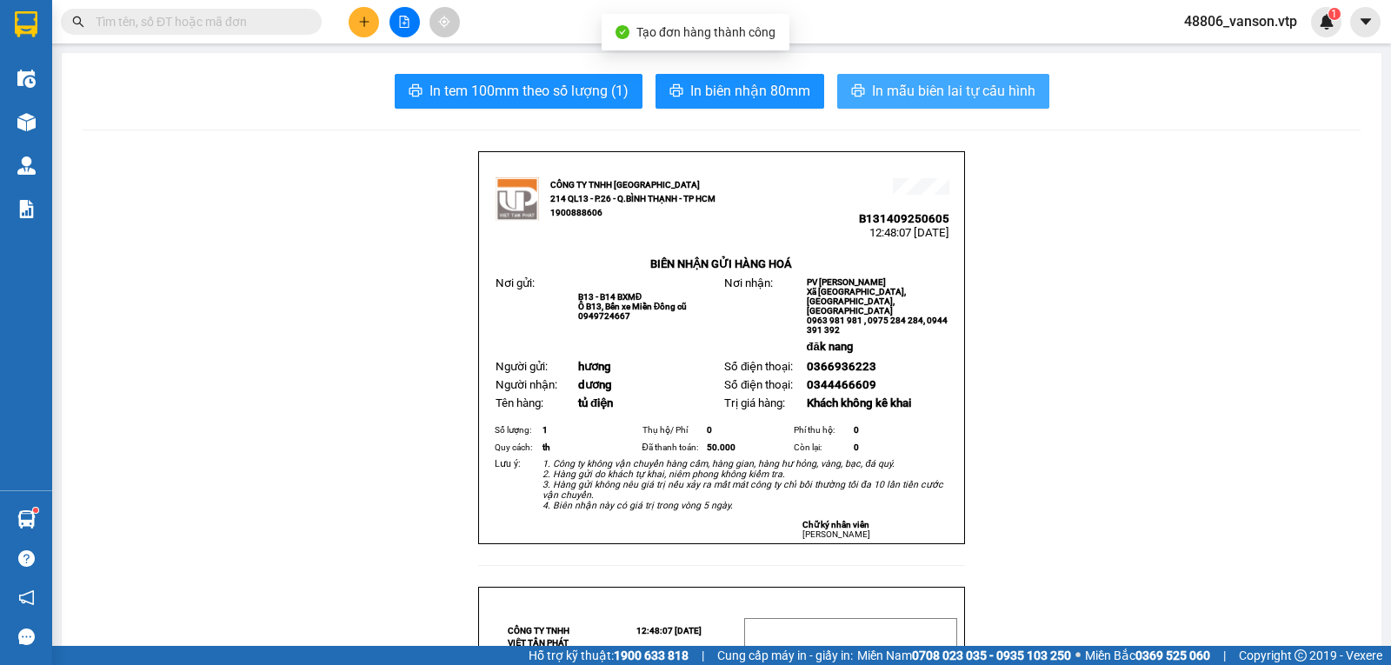
click at [958, 99] on span "In mẫu biên lai tự cấu hình" at bounding box center [953, 91] width 163 height 22
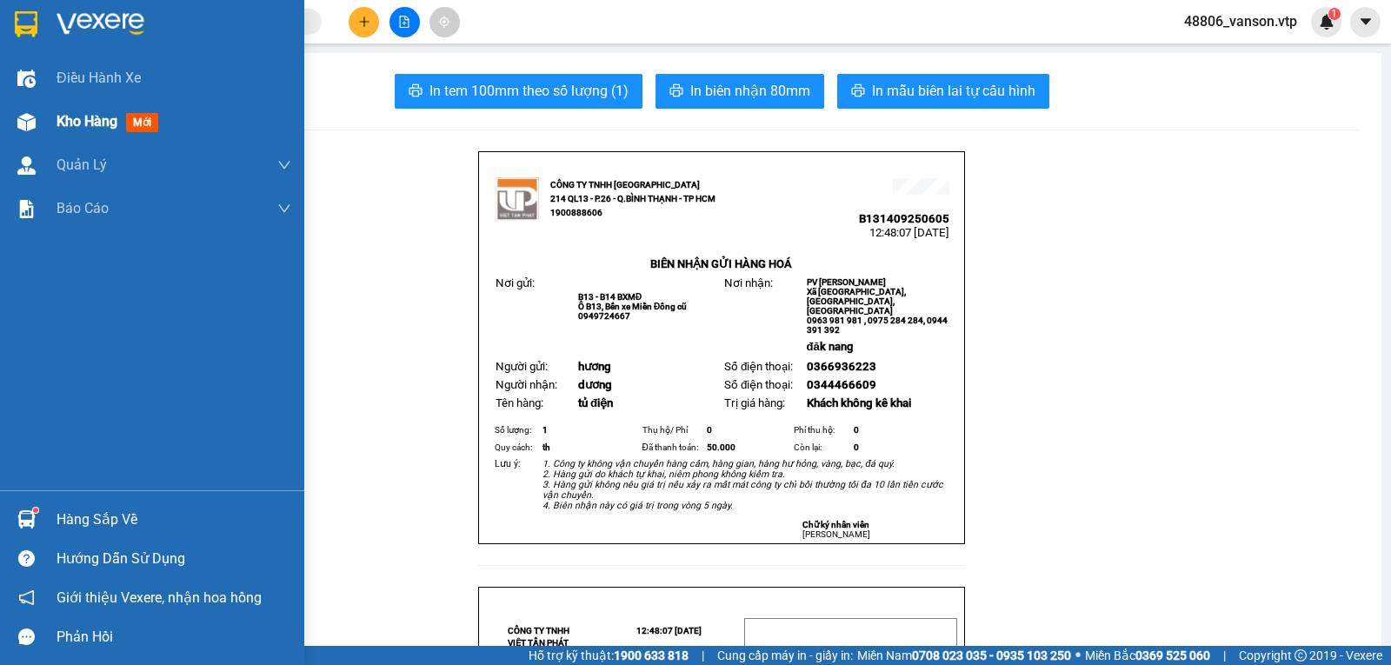
click at [32, 120] on img at bounding box center [26, 122] width 18 height 18
